Goal: Navigation & Orientation: Find specific page/section

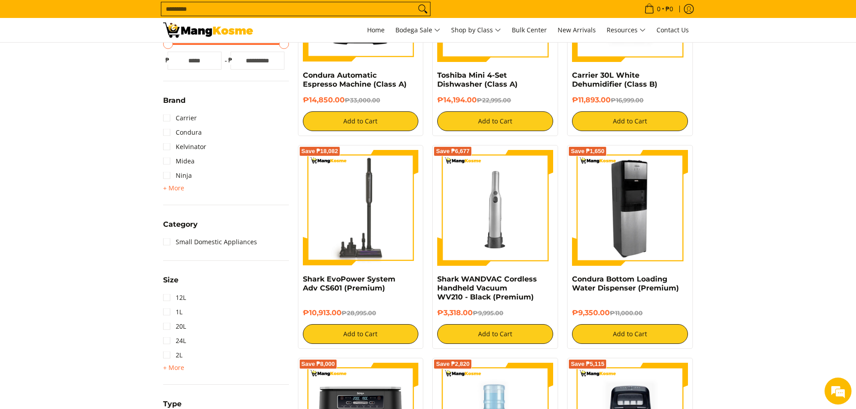
scroll to position [270, 0]
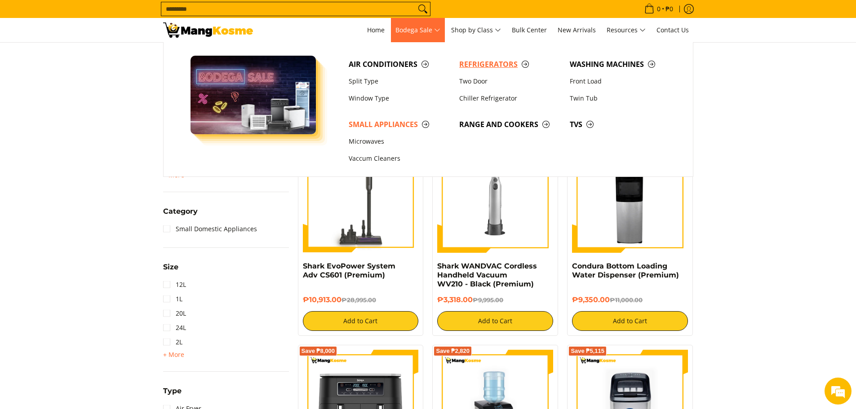
click at [496, 62] on span "Refrigerators" at bounding box center [510, 64] width 102 height 11
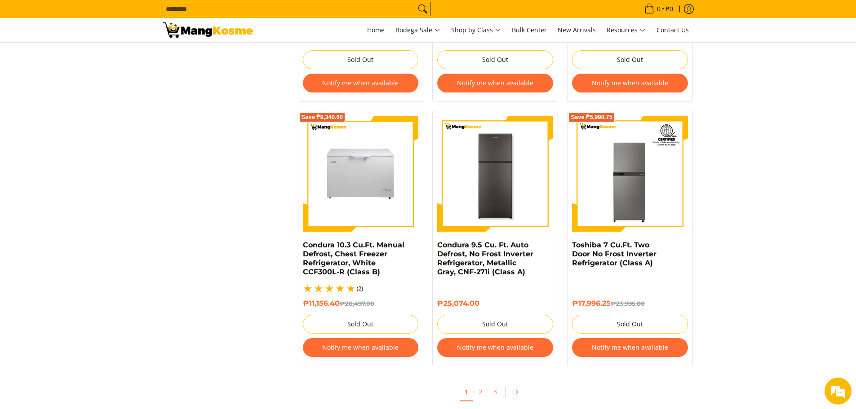
scroll to position [2058, 0]
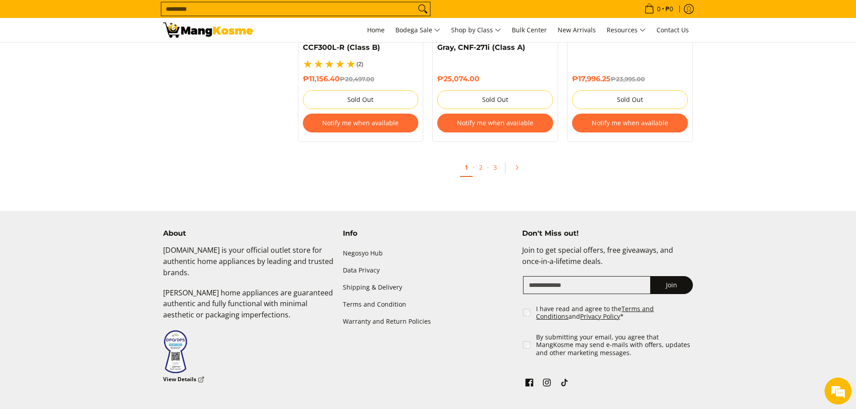
click at [175, 374] on div "View Details" at bounding box center [183, 379] width 41 height 11
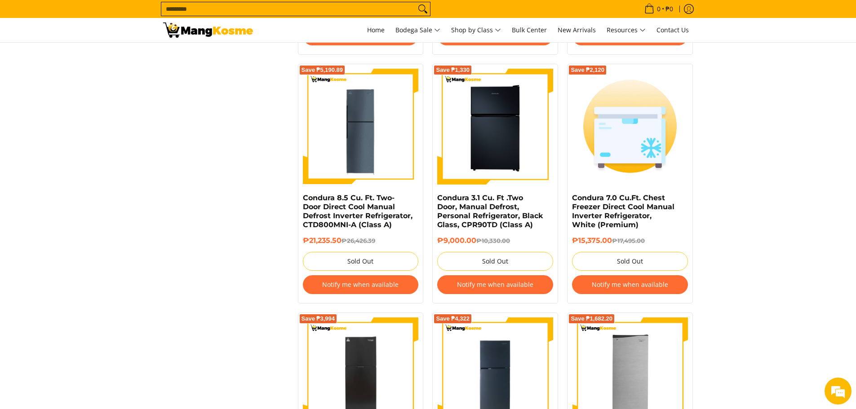
scroll to position [979, 0]
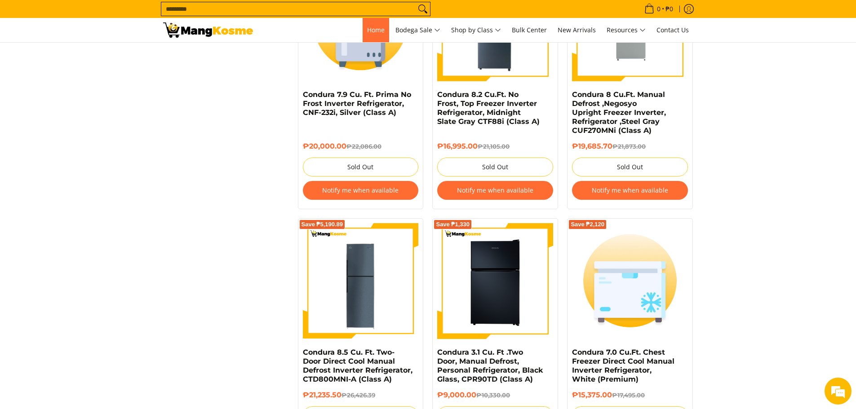
click at [377, 30] on span "Home" at bounding box center [376, 30] width 18 height 9
